Goal: Task Accomplishment & Management: Complete application form

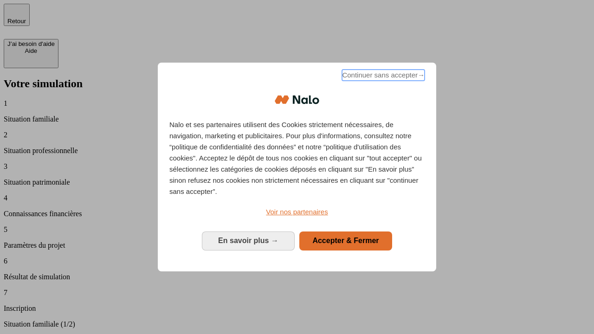
click at [383, 77] on span "Continuer sans accepter →" at bounding box center [383, 75] width 83 height 11
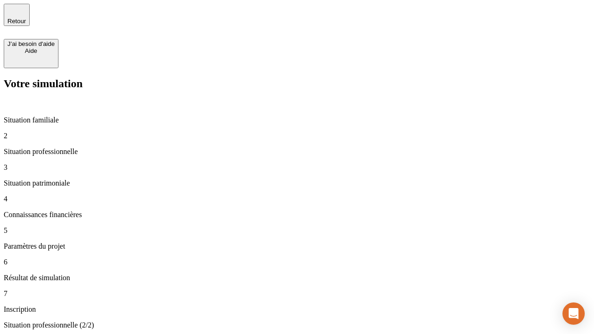
type input "30 000"
type input "40 000"
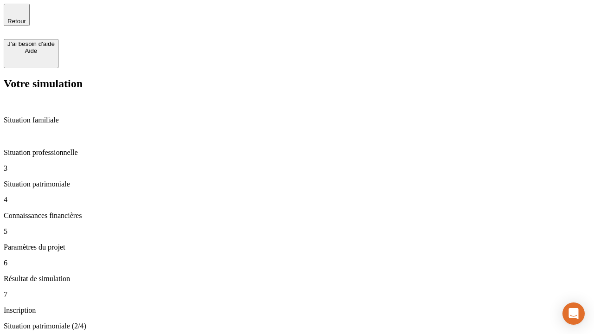
type input "1 100"
type input "20"
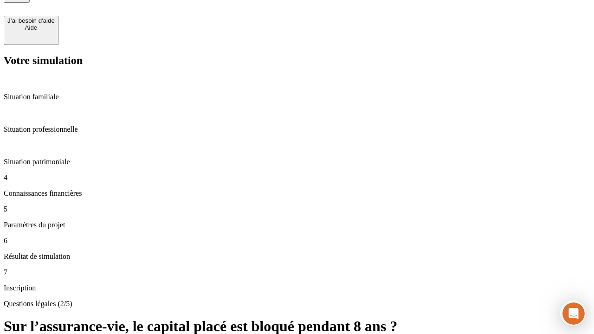
scroll to position [2, 0]
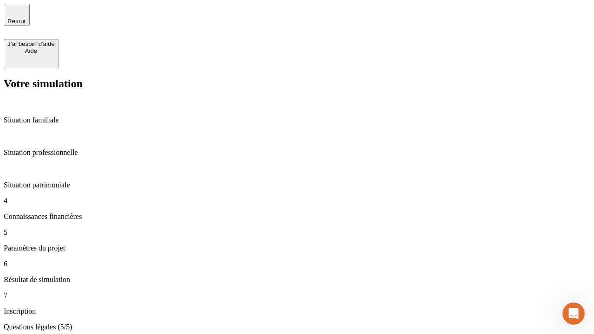
type input "40"
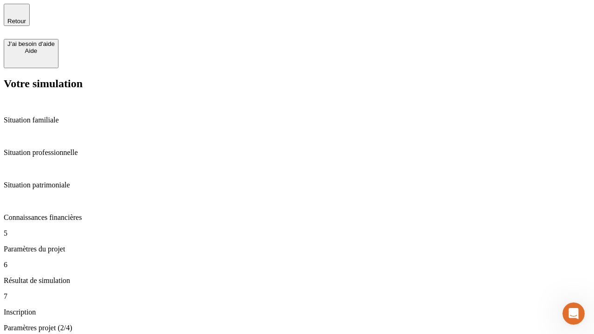
type input "62"
type input "50 000"
type input "640"
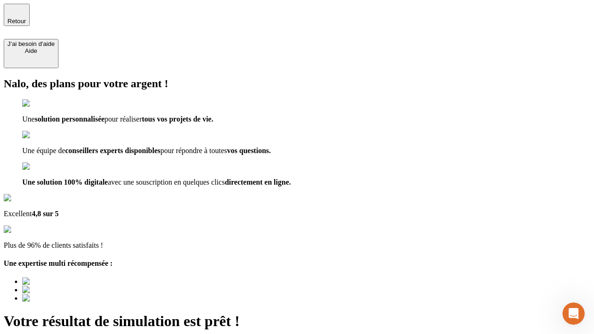
type input "[EMAIL_ADDRESS][DOMAIN_NAME]"
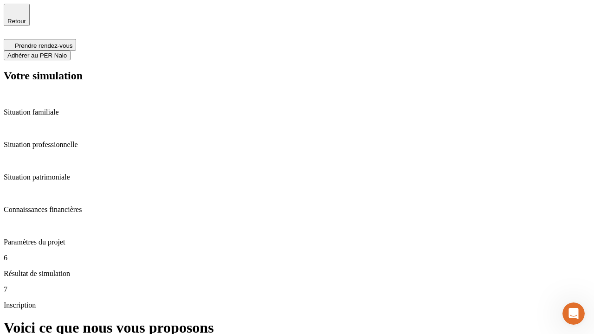
click at [67, 52] on span "Adhérer au PER Nalo" at bounding box center [36, 55] width 59 height 7
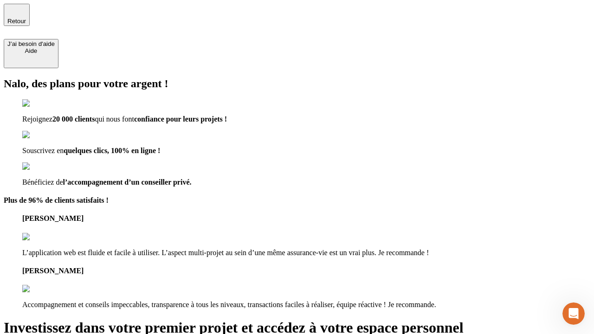
type input "[PERSON_NAME][EMAIL_ADDRESS][DOMAIN_NAME]"
